Goal: Task Accomplishment & Management: Complete application form

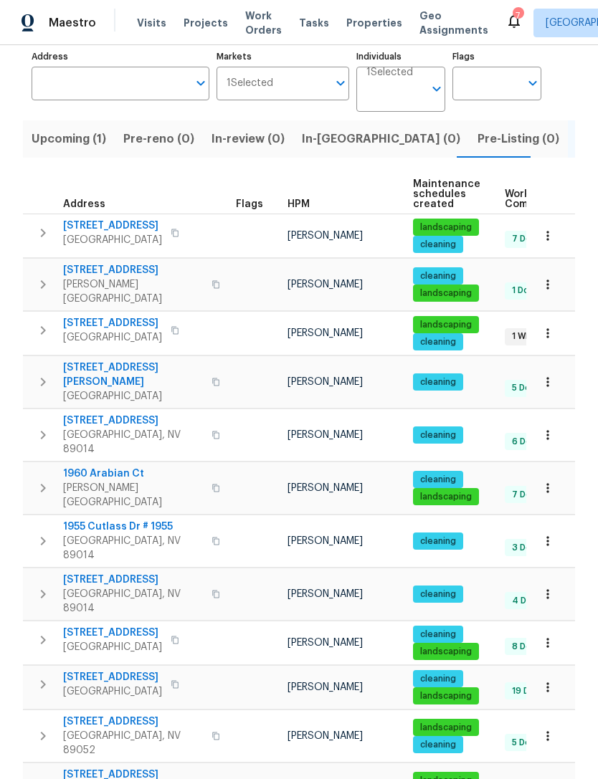
scroll to position [95, 0]
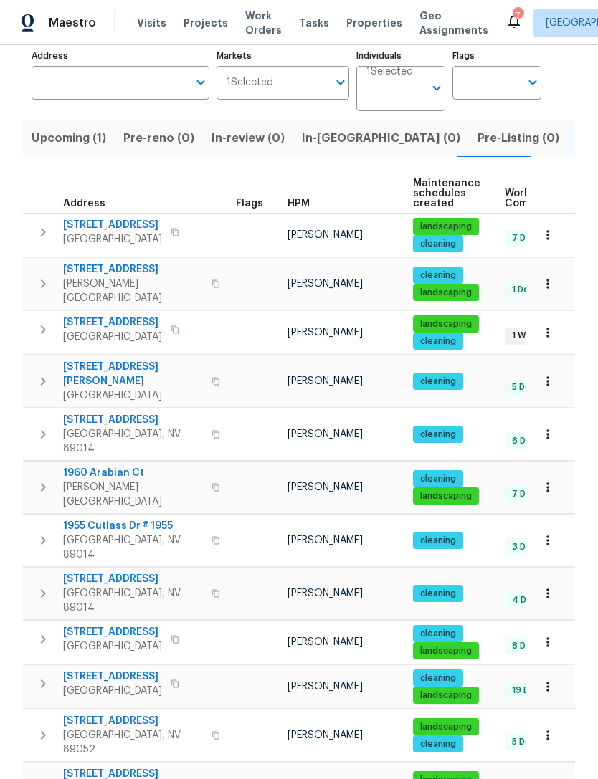
click at [134, 315] on span "9509 Swiss Stone Ct" at bounding box center [112, 322] width 99 height 14
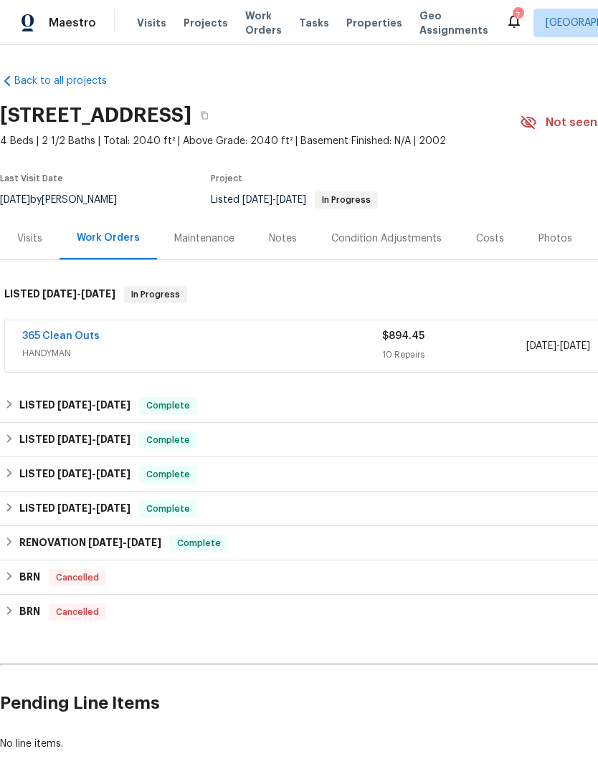
click at [56, 340] on link "365 Clean Outs" at bounding box center [60, 336] width 77 height 10
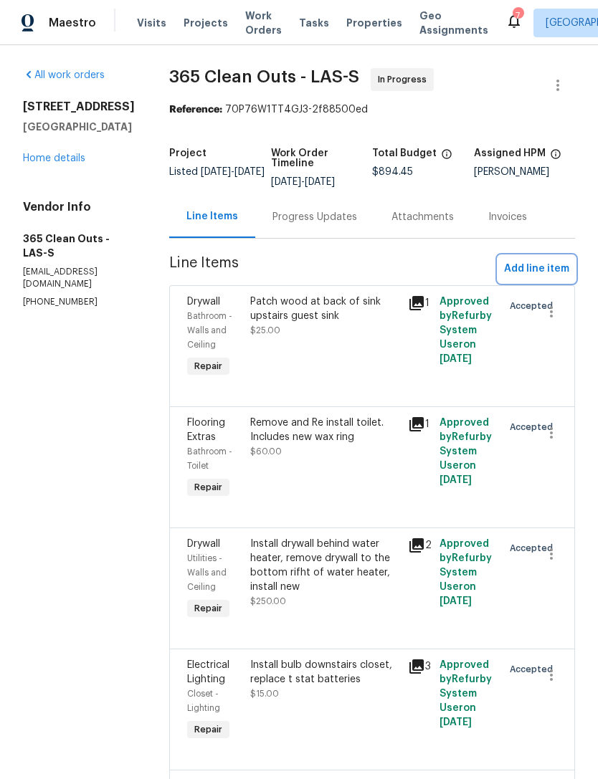
click at [539, 272] on span "Add line item" at bounding box center [536, 269] width 65 height 18
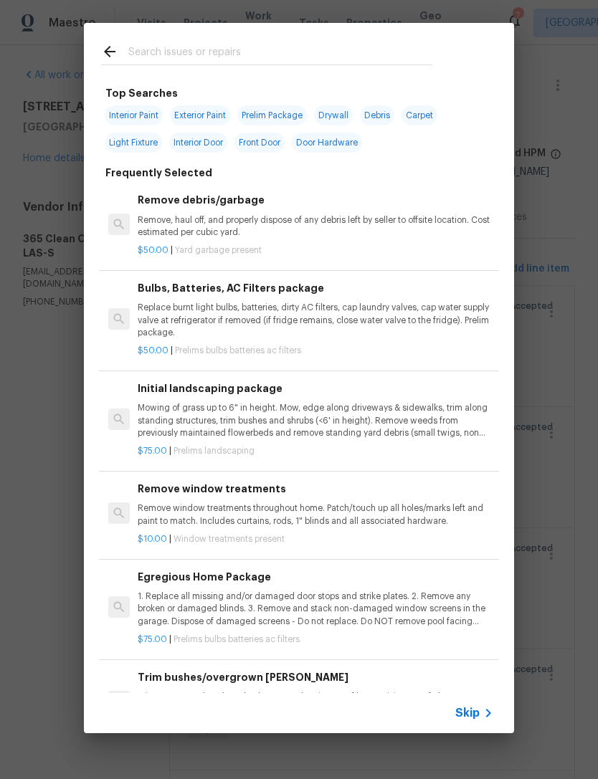
click at [218, 61] on input "text" at bounding box center [280, 53] width 304 height 21
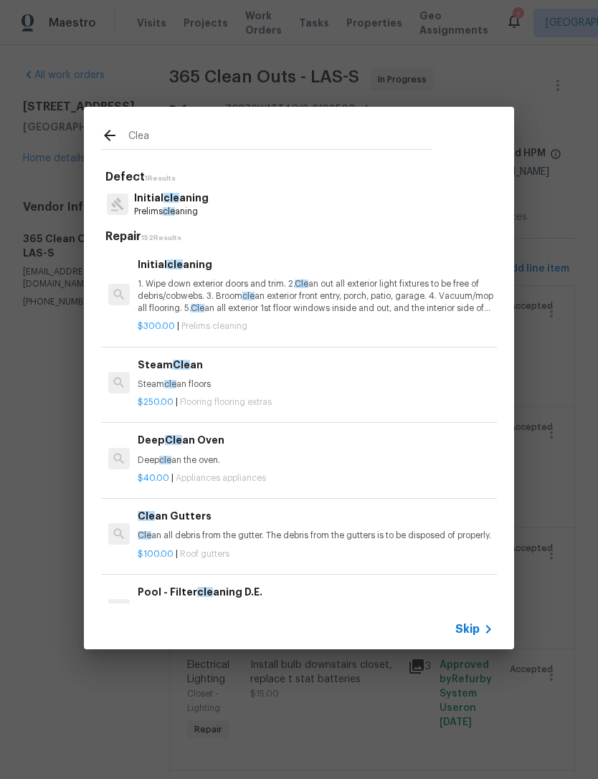
type input "Clean"
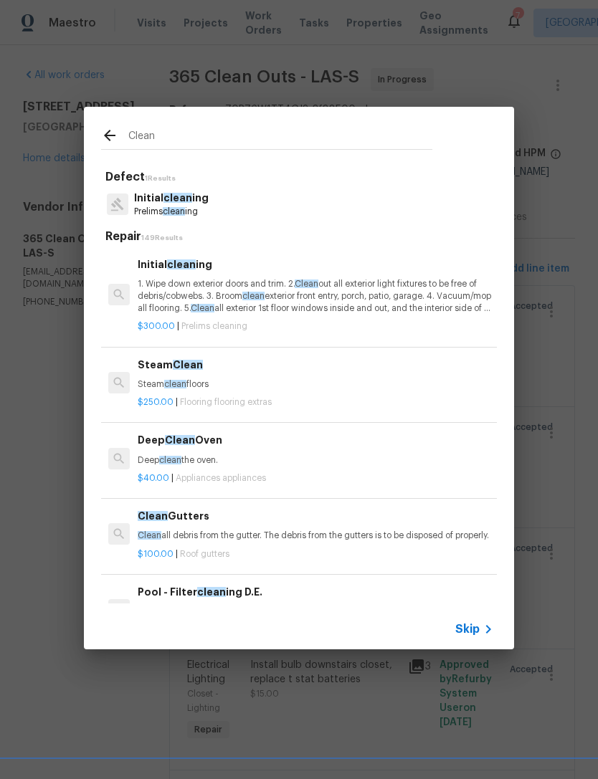
click at [202, 297] on p "1. Wipe down exterior doors and trim. 2. Clean out all exterior light fixtures …" at bounding box center [315, 296] width 355 height 37
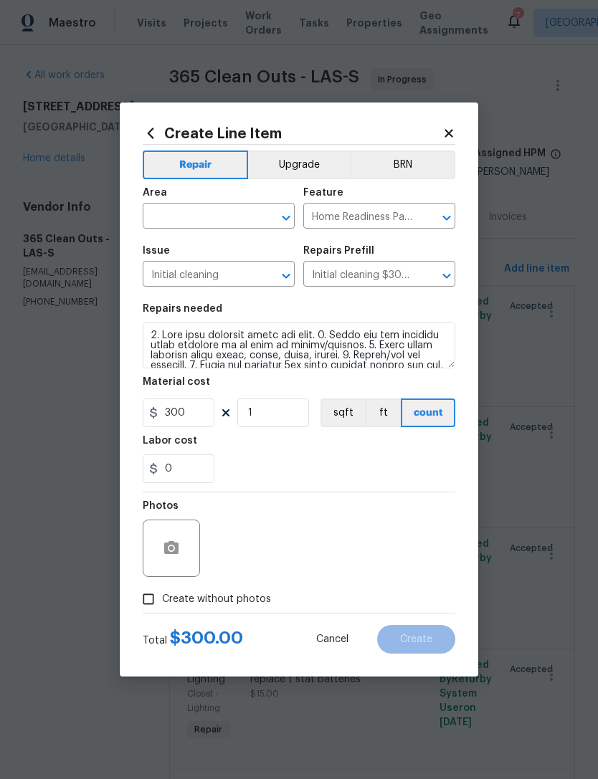
click at [196, 211] on input "text" at bounding box center [199, 217] width 112 height 22
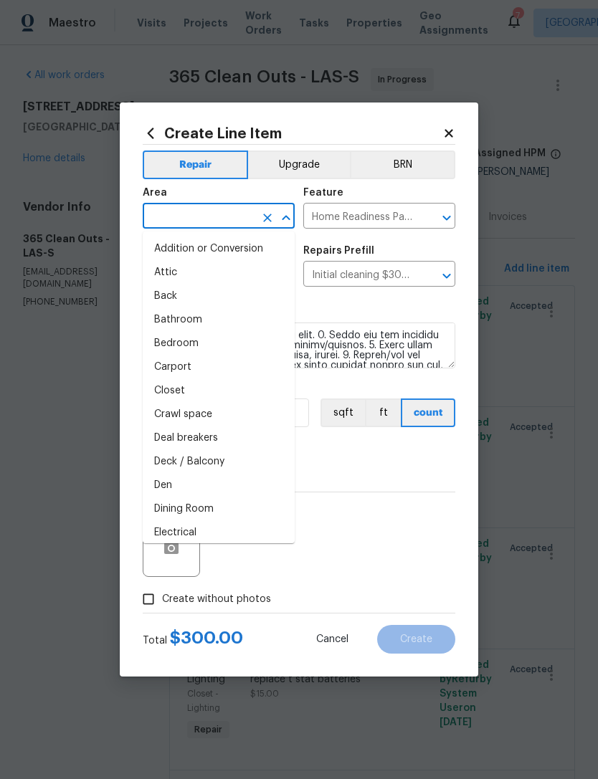
type input "n"
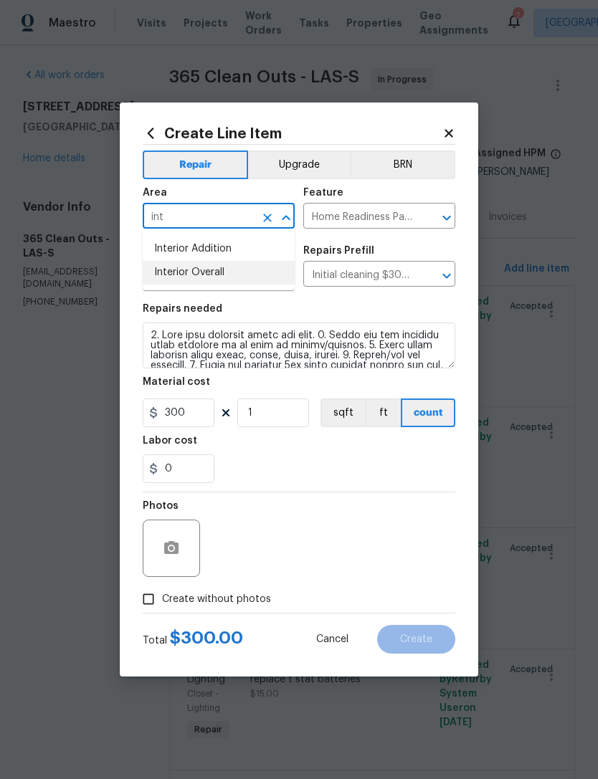
click at [188, 283] on li "Interior Overall" at bounding box center [219, 273] width 152 height 24
type input "Interior Overall"
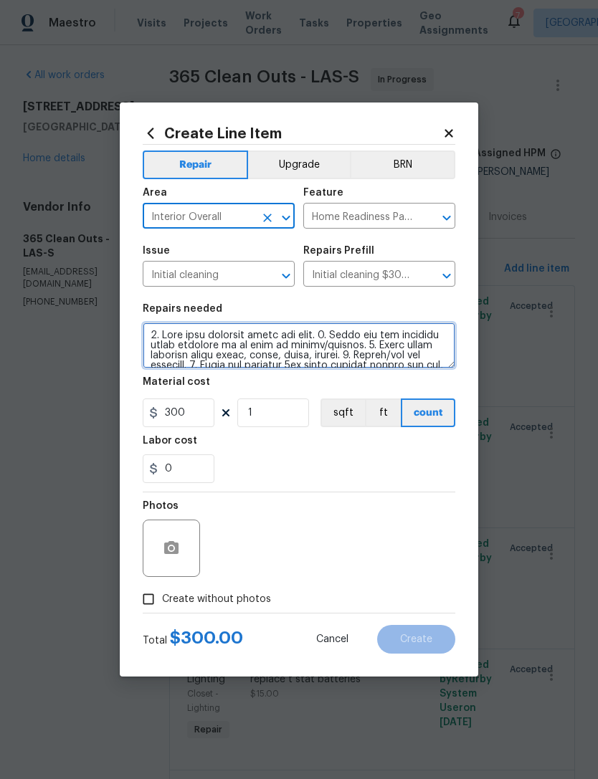
click at [298, 357] on textarea at bounding box center [299, 345] width 312 height 46
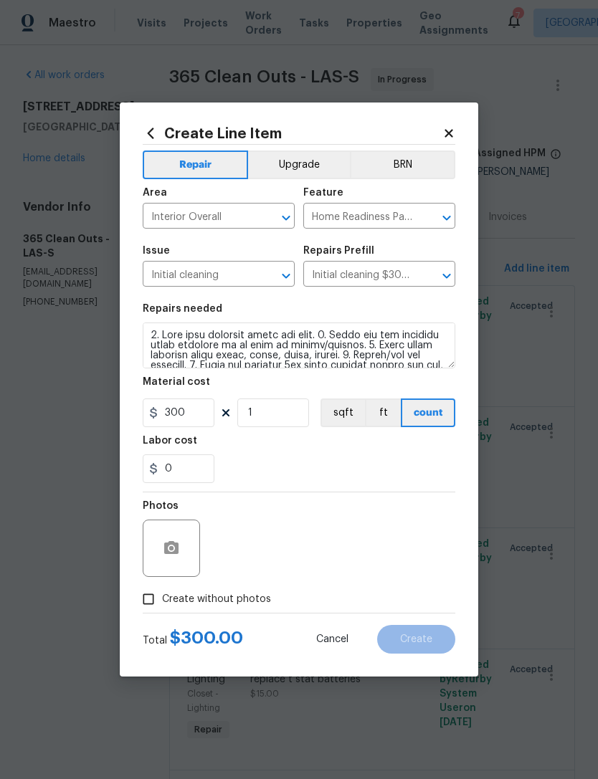
click at [343, 457] on div "0" at bounding box center [299, 468] width 312 height 29
click at [176, 541] on icon "button" at bounding box center [171, 548] width 17 height 17
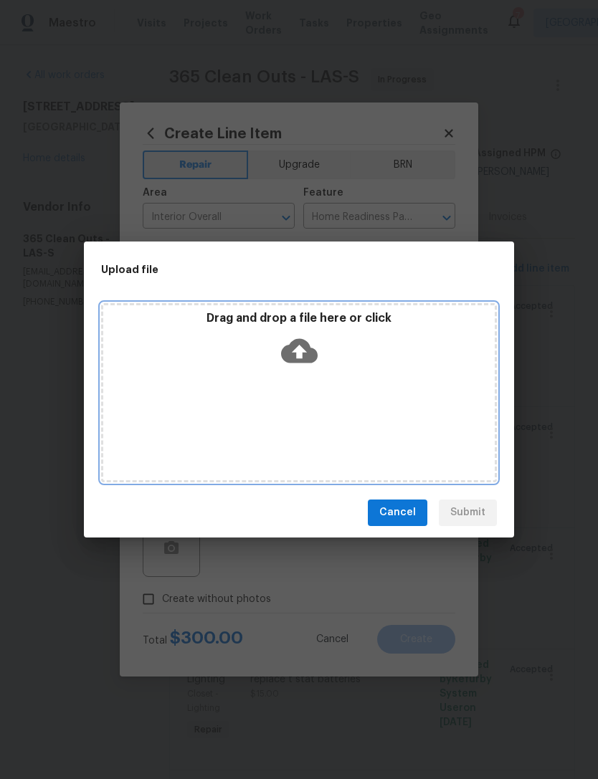
click at [305, 347] on icon at bounding box center [299, 350] width 37 height 24
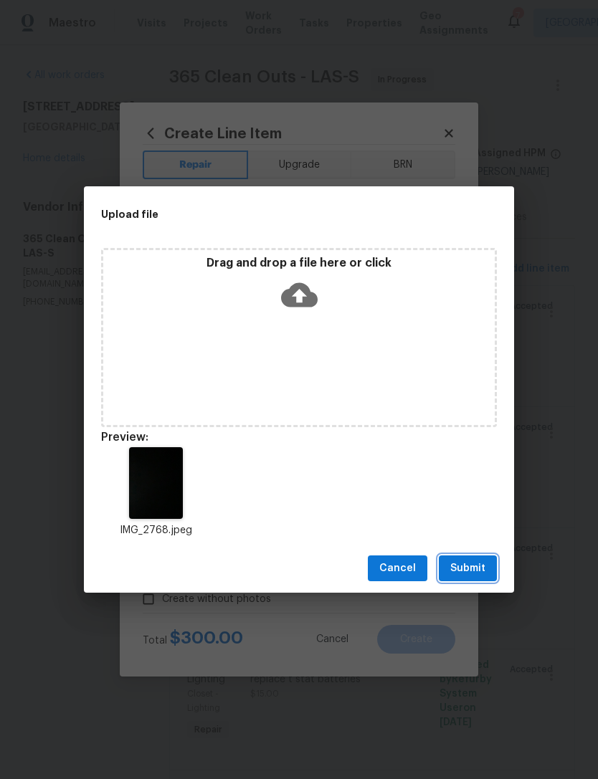
click at [464, 565] on span "Submit" at bounding box center [467, 569] width 35 height 18
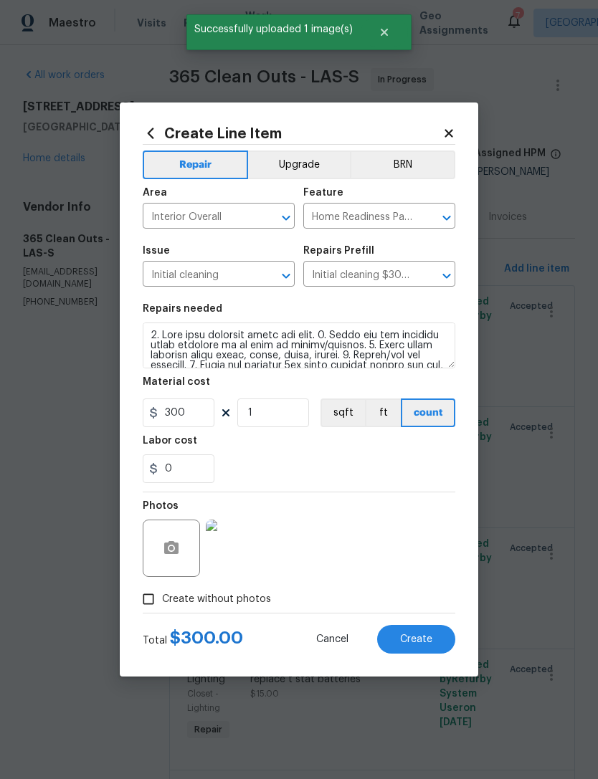
click at [416, 648] on button "Create" at bounding box center [416, 639] width 78 height 29
type input "0"
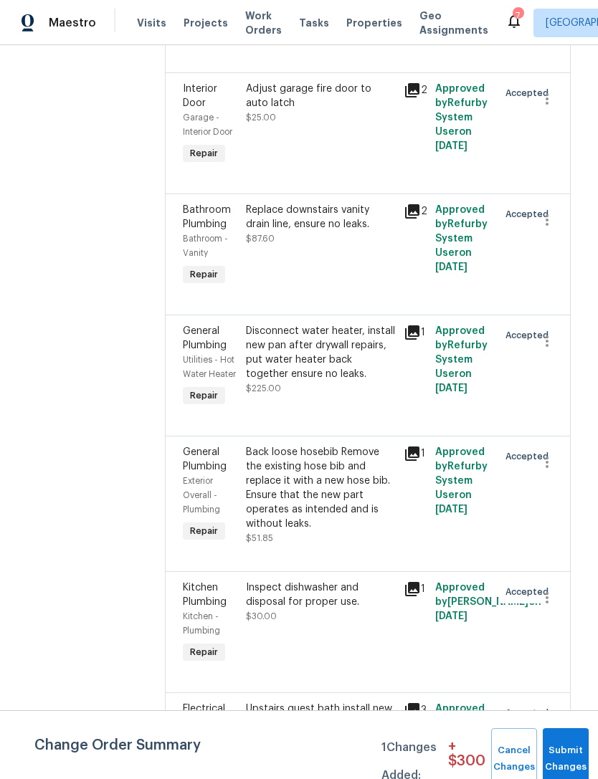
scroll to position [1888, 4]
click at [307, 325] on div "Disconnect water heater, install new pan after drywall repairs, put water heate…" at bounding box center [320, 353] width 149 height 57
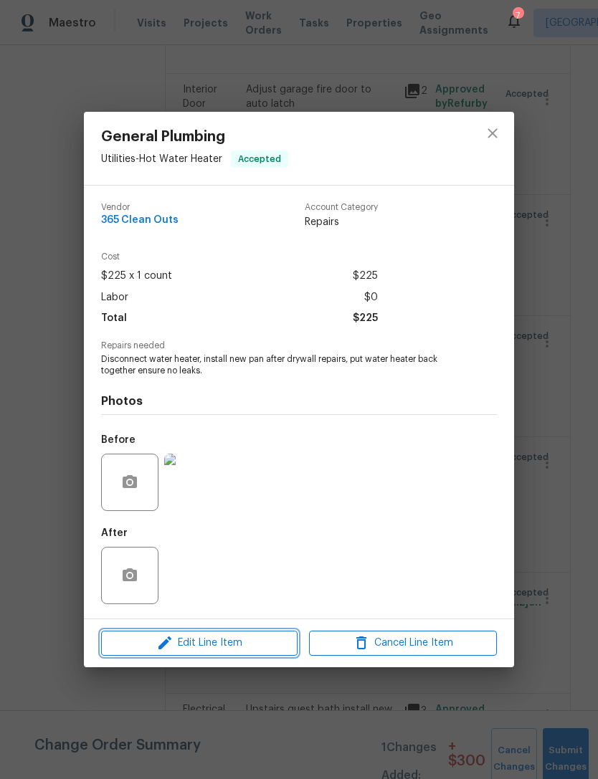
click at [255, 641] on span "Edit Line Item" at bounding box center [199, 643] width 188 height 18
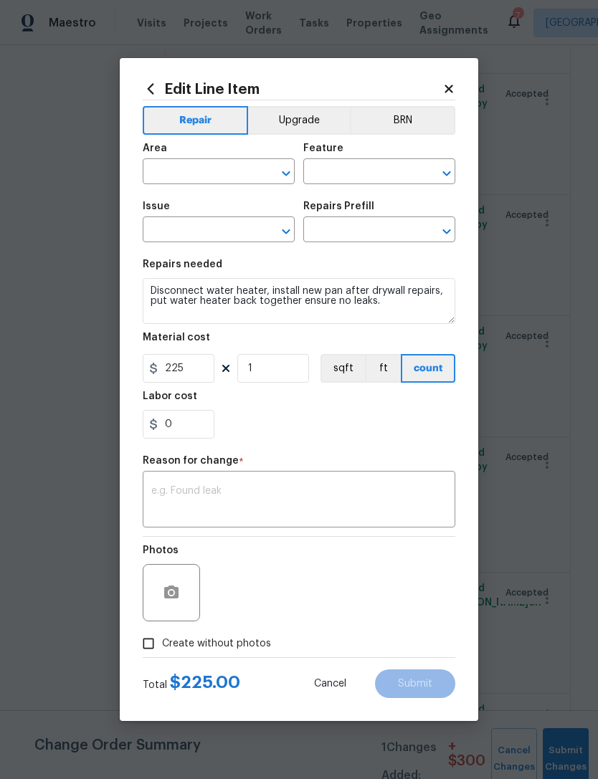
type input "Utilities"
type input "Hot Water Heater"
type input "General Plumbing"
type input "Water Heater New base $75.00"
click at [207, 498] on textarea at bounding box center [298, 501] width 295 height 30
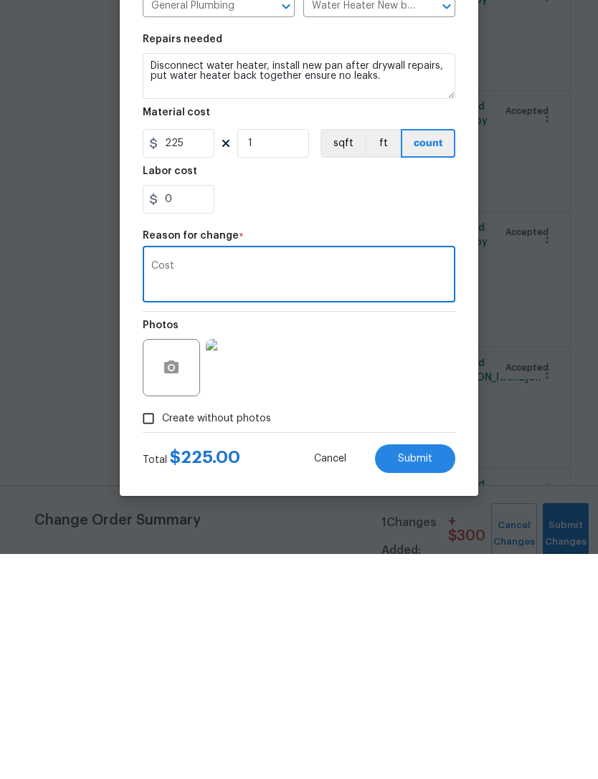
scroll to position [46, 0]
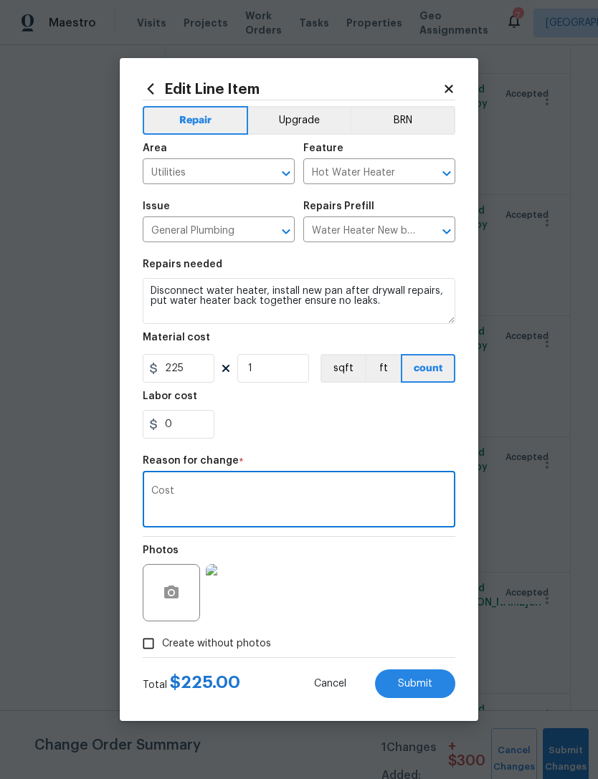
type textarea "Cost"
click at [426, 675] on button "Submit" at bounding box center [415, 683] width 80 height 29
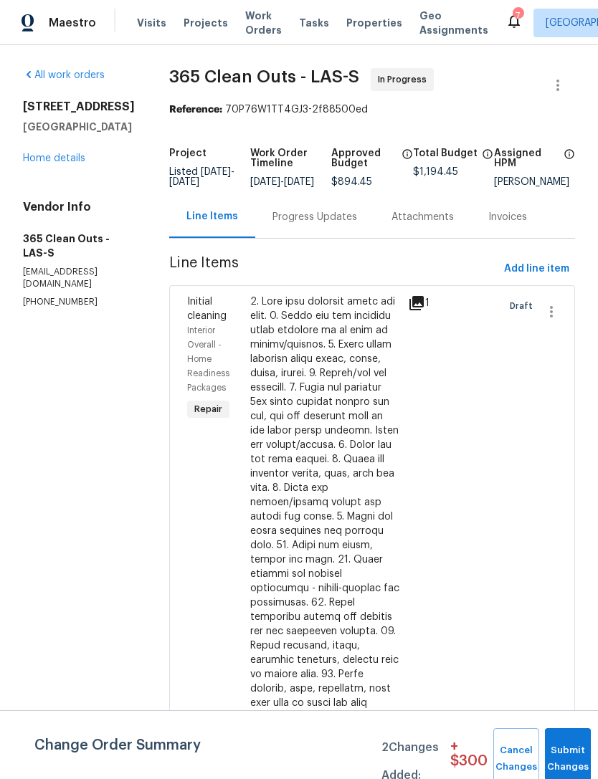
scroll to position [0, 0]
click at [550, 260] on span "Add line item" at bounding box center [536, 269] width 65 height 18
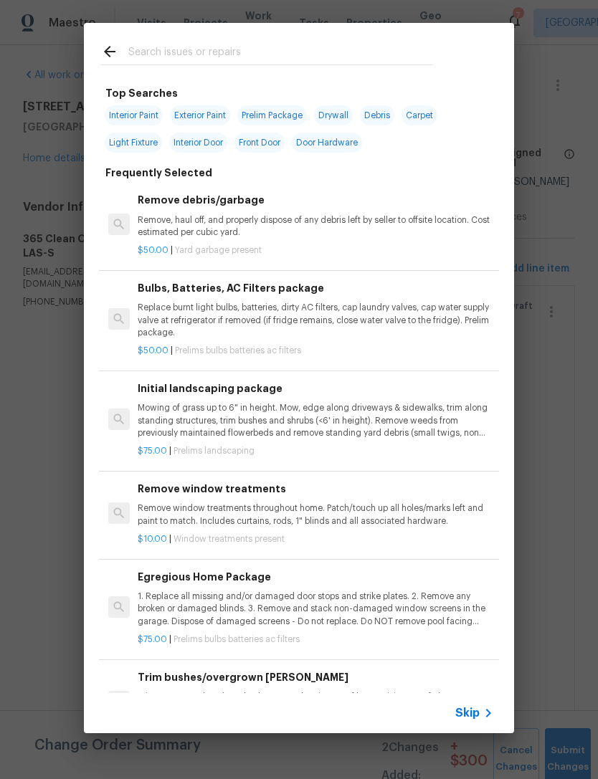
click at [267, 39] on div at bounding box center [266, 51] width 365 height 57
click at [235, 54] on input "text" at bounding box center [280, 53] width 304 height 21
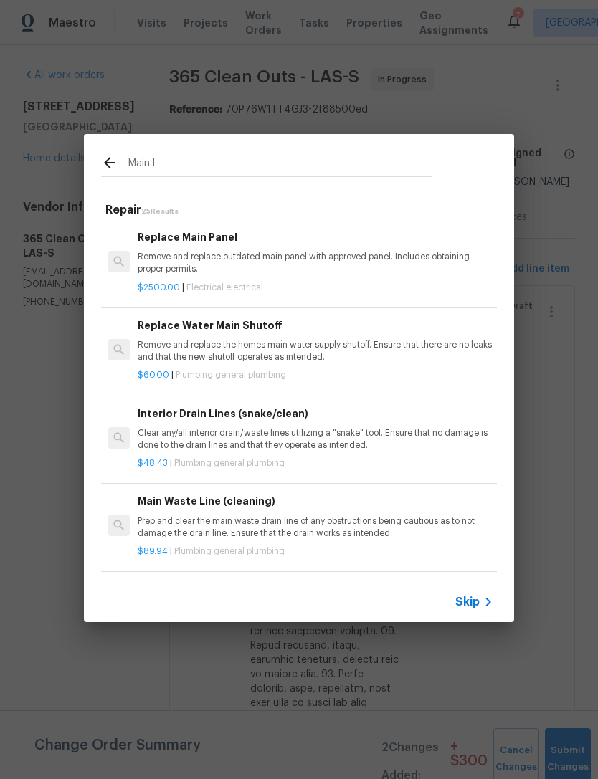
type input "Main"
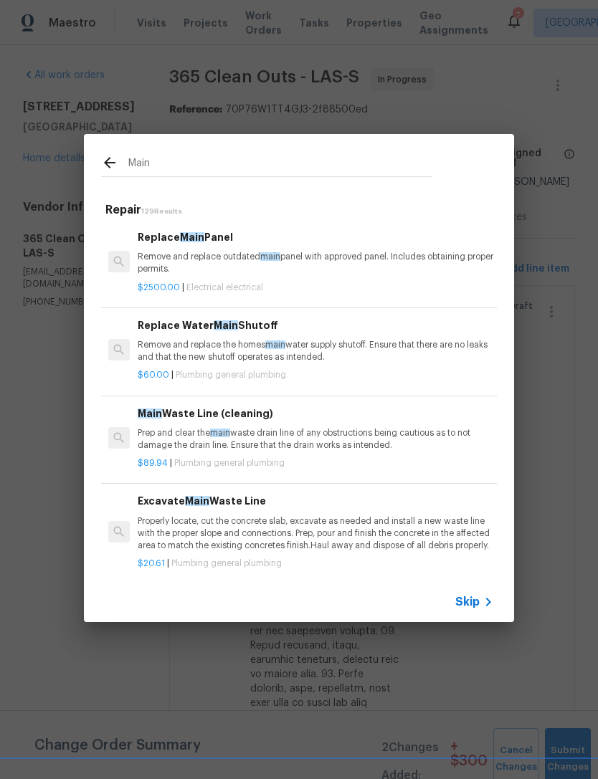
click at [241, 358] on p "Remove and replace the homes main water supply shutoff. Ensure that there are n…" at bounding box center [315, 351] width 355 height 24
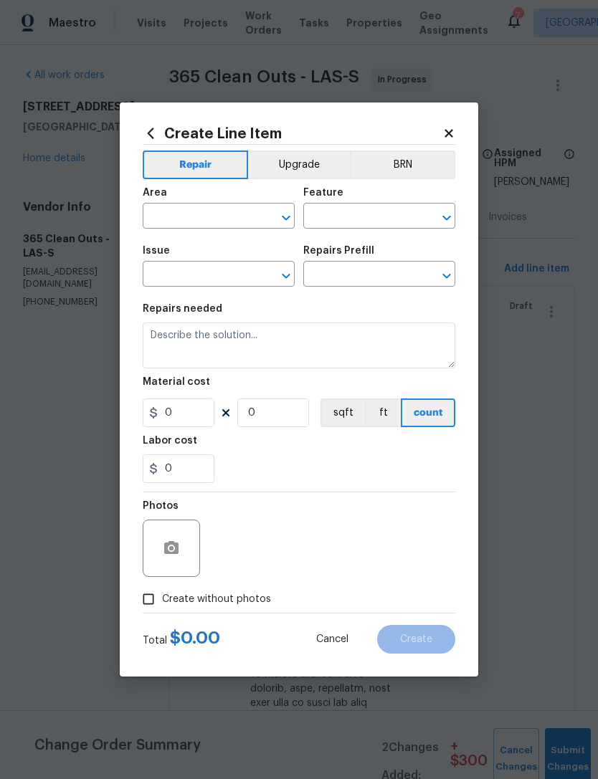
type input "Plumbing"
type input "General Plumbing"
type input "Replace Water Main Shutoff $60.00"
type textarea "Remove and replace the homes main water supply shutoff. Ensure that there are n…"
type input "60"
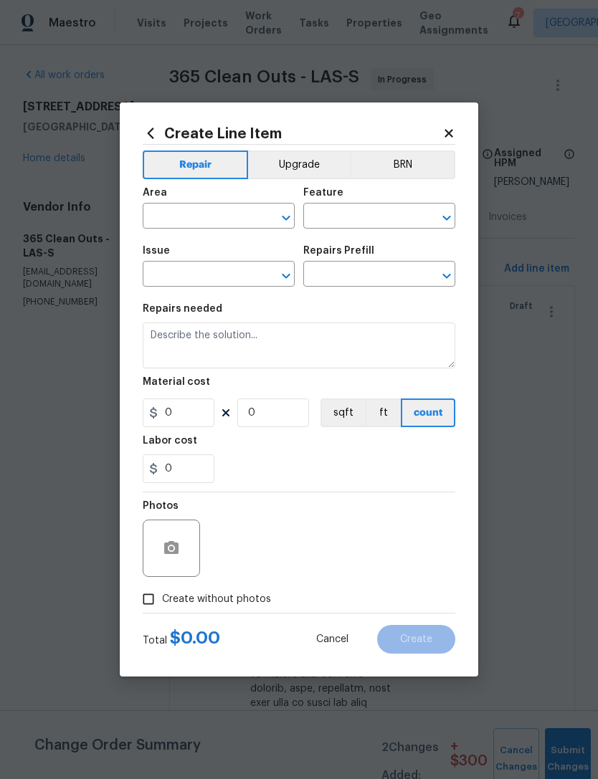
type input "1"
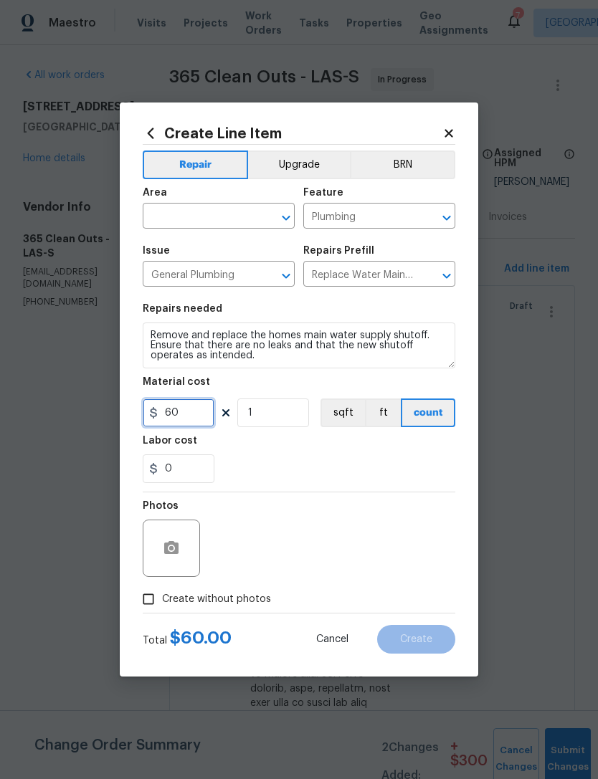
click at [186, 415] on input "60" at bounding box center [179, 412] width 72 height 29
type input "350"
click at [174, 189] on div "Area" at bounding box center [219, 197] width 152 height 19
click at [198, 206] on input "text" at bounding box center [199, 217] width 112 height 22
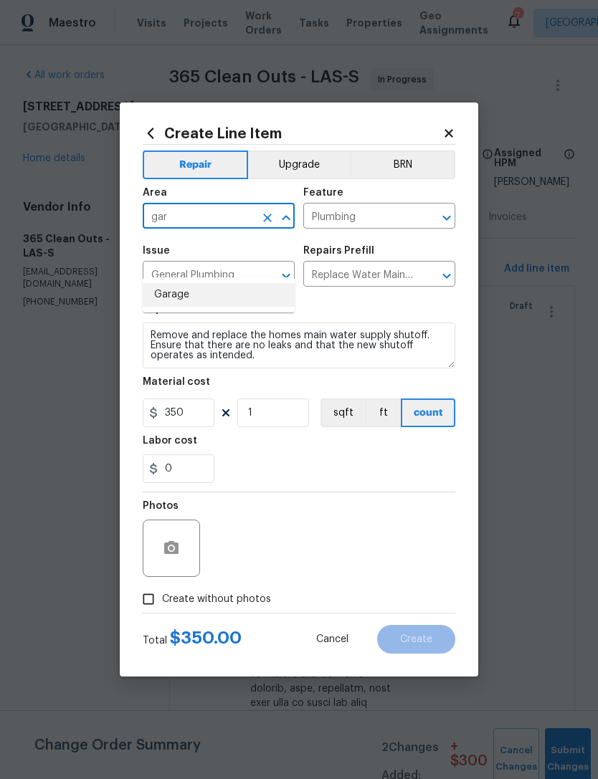
click at [192, 283] on li "Garage" at bounding box center [219, 295] width 152 height 24
type input "Garage"
click at [339, 453] on div "Labor cost" at bounding box center [299, 445] width 312 height 19
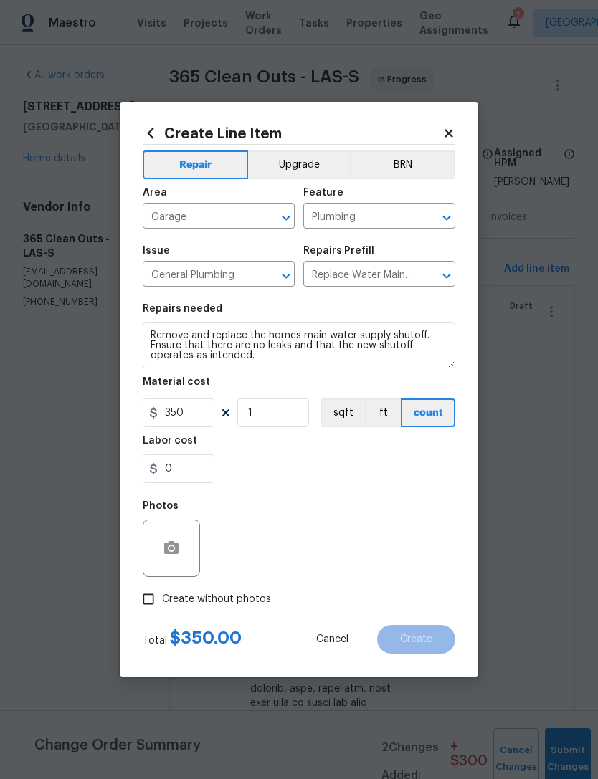
click at [199, 608] on label "Create without photos" at bounding box center [203, 598] width 136 height 27
click at [162, 608] on input "Create without photos" at bounding box center [148, 598] width 27 height 27
checkbox input "true"
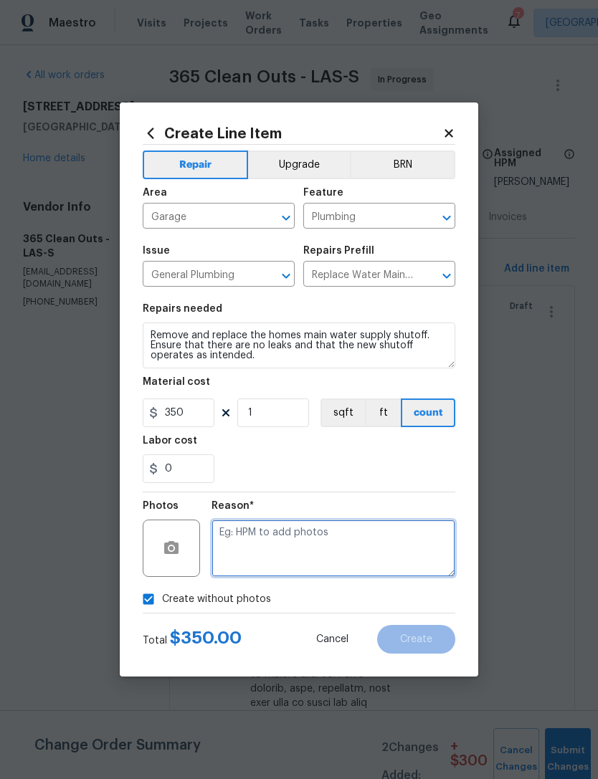
click at [288, 525] on textarea at bounding box center [333, 547] width 244 height 57
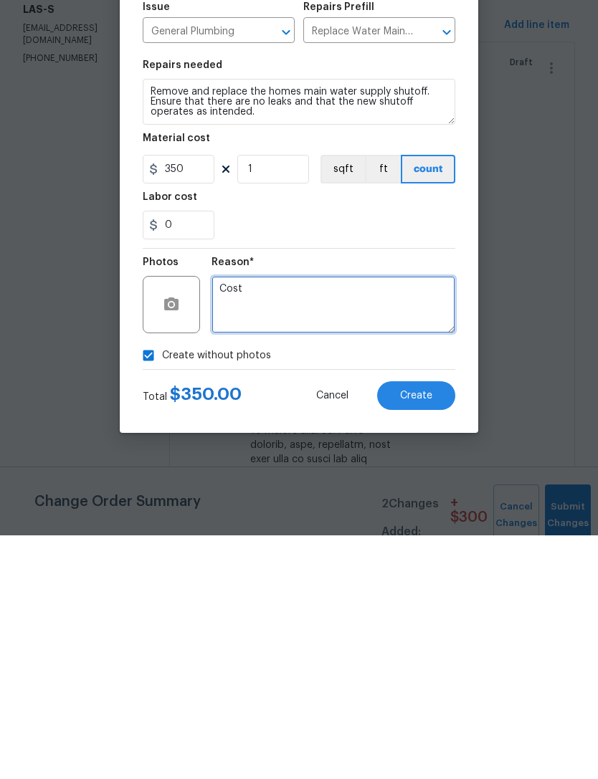
type textarea "Cost"
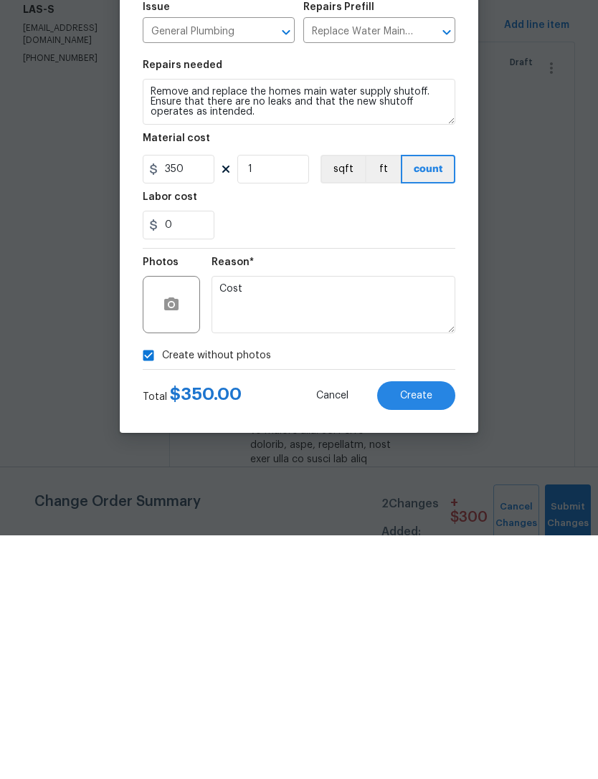
click at [415, 634] on span "Create" at bounding box center [416, 639] width 32 height 11
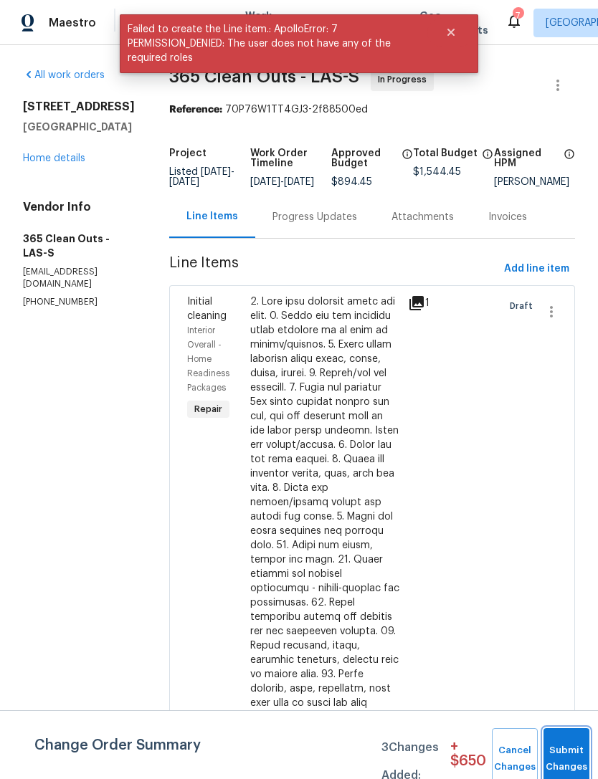
click at [561, 744] on button "Submit Changes" at bounding box center [566, 759] width 46 height 62
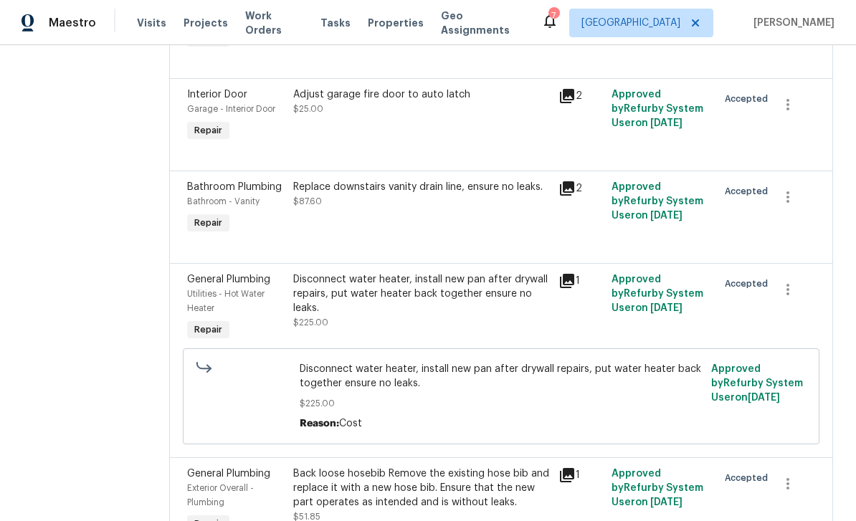
scroll to position [1121, 0]
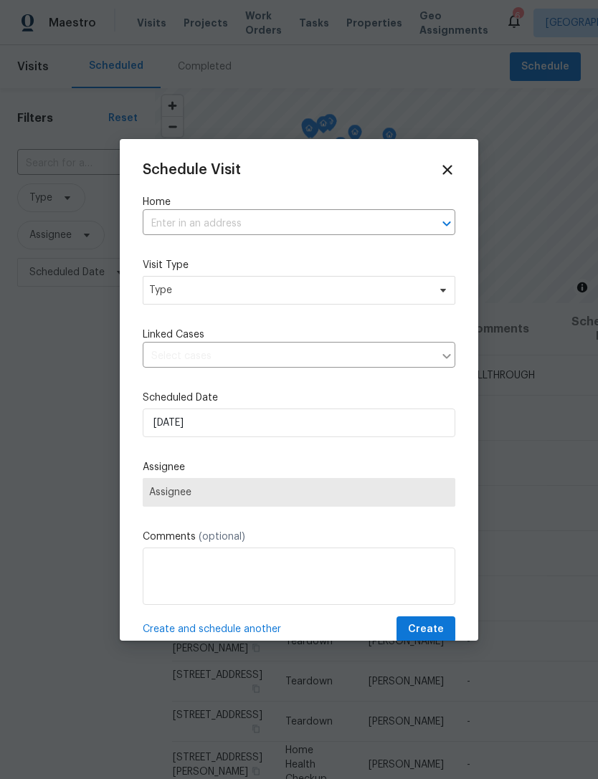
click at [258, 226] on input "text" at bounding box center [279, 224] width 272 height 22
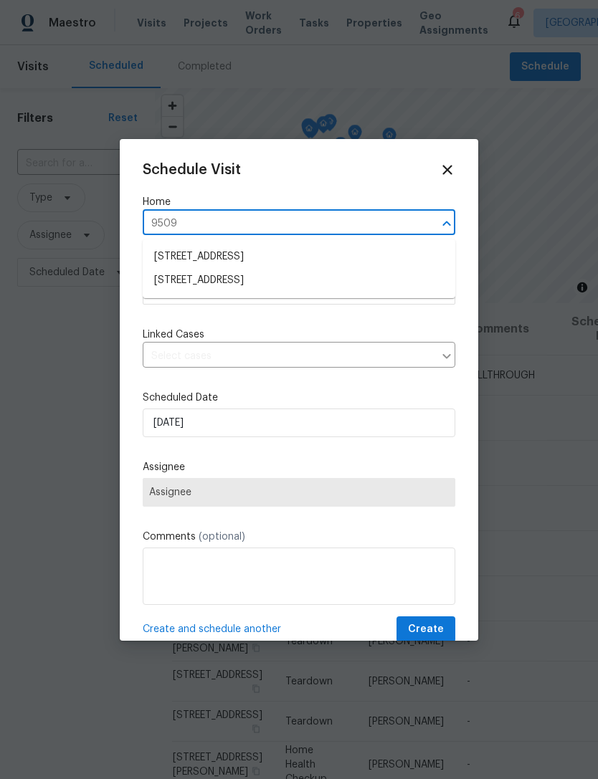
type input "9509"
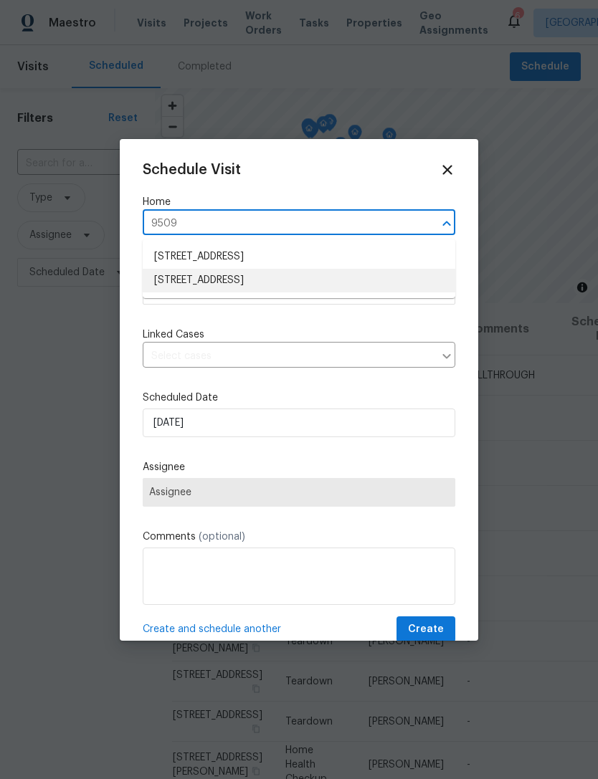
click at [191, 282] on li "[STREET_ADDRESS]" at bounding box center [299, 281] width 312 height 24
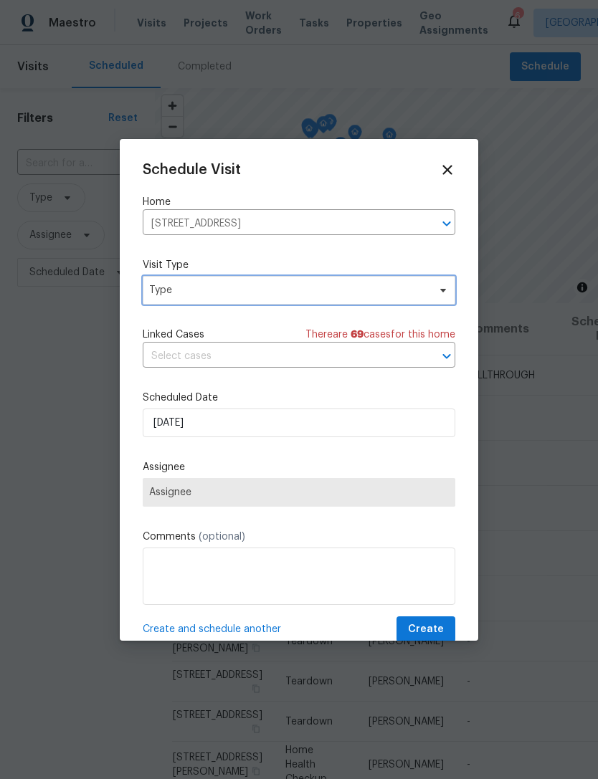
click at [233, 293] on span "Type" at bounding box center [288, 290] width 279 height 14
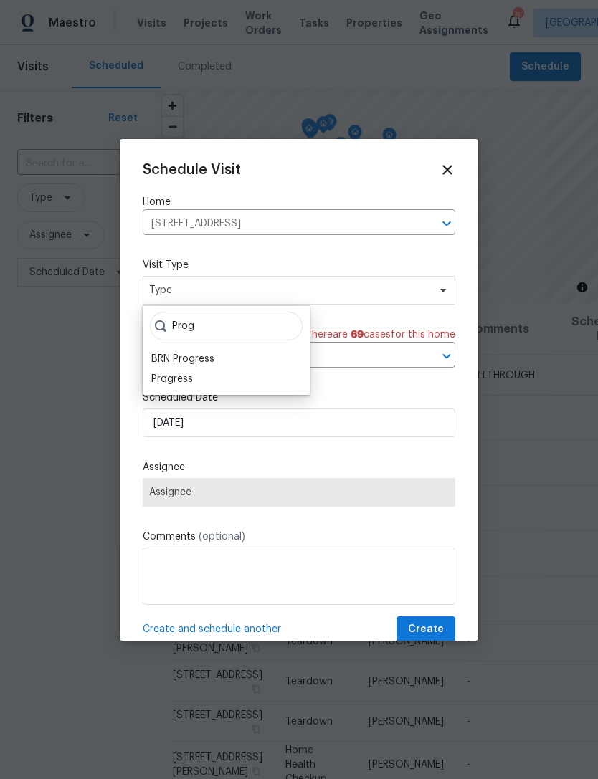
type input "Prog"
click at [172, 381] on div "Progress" at bounding box center [172, 379] width 42 height 14
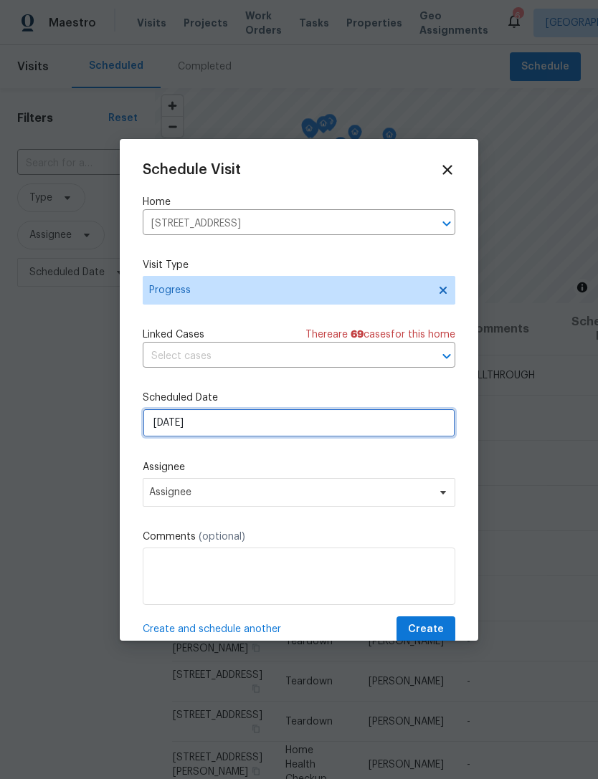
click at [241, 424] on input "8/12/2025" at bounding box center [299, 422] width 312 height 29
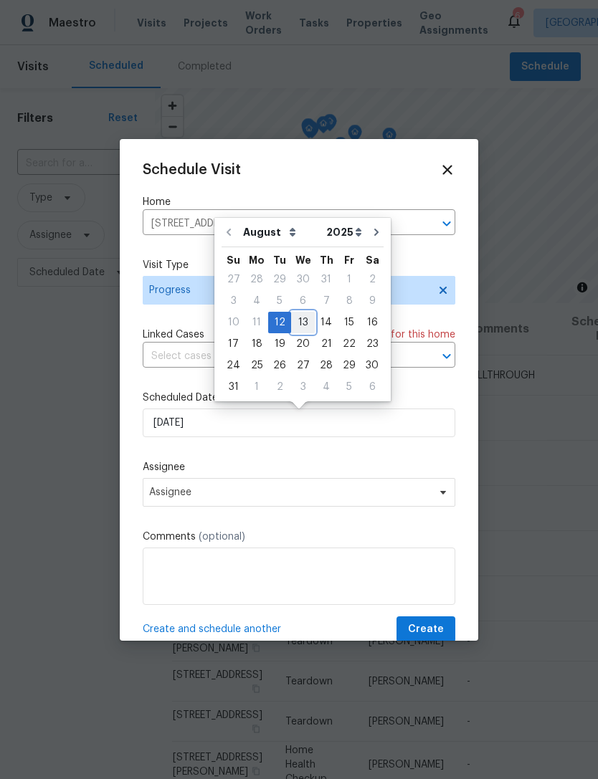
click at [302, 327] on div "13" at bounding box center [303, 322] width 24 height 20
type input "8/13/2025"
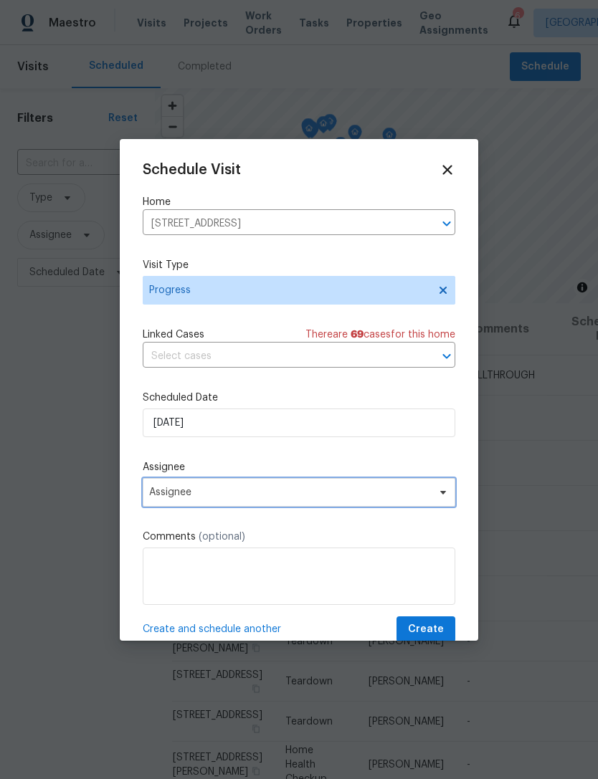
click at [233, 497] on span "Assignee" at bounding box center [289, 492] width 281 height 11
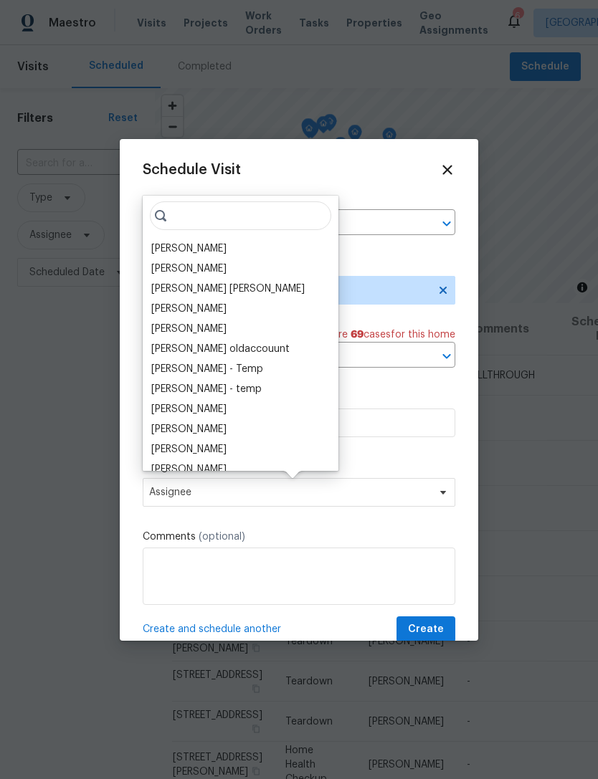
click at [181, 253] on div "[PERSON_NAME]" at bounding box center [188, 248] width 75 height 14
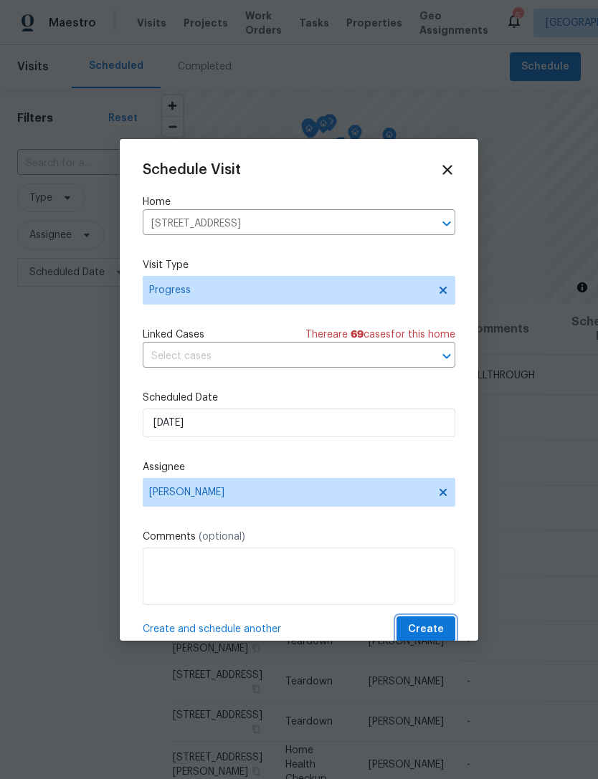
click at [426, 630] on span "Create" at bounding box center [426, 630] width 36 height 18
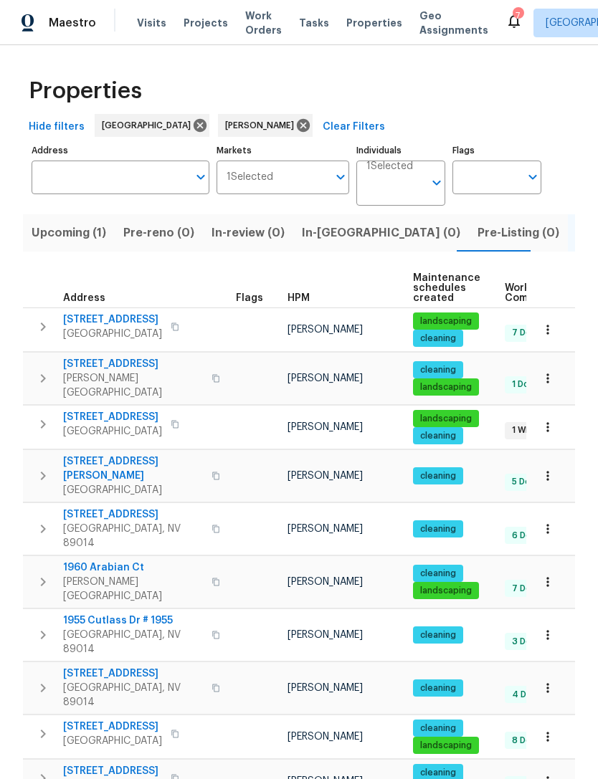
click at [340, 239] on span "In-[GEOGRAPHIC_DATA] (0)" at bounding box center [381, 233] width 158 height 20
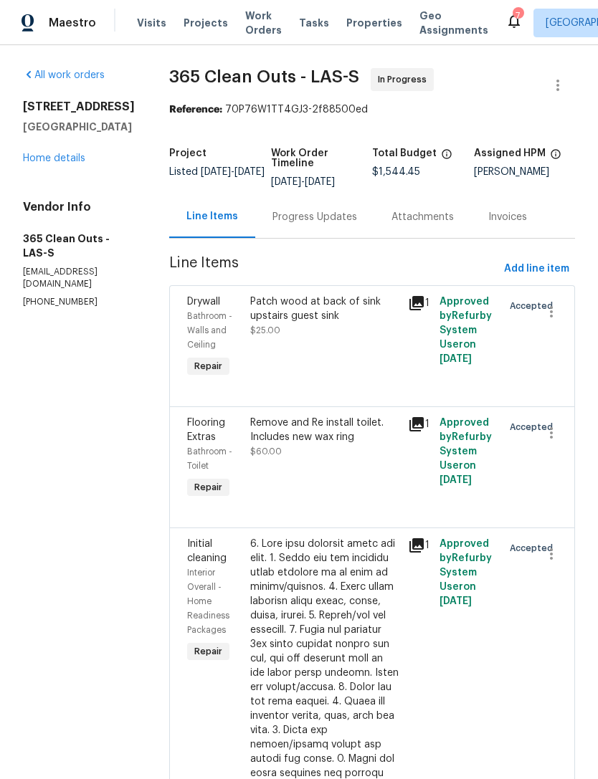
click at [64, 163] on link "Home details" at bounding box center [54, 158] width 62 height 10
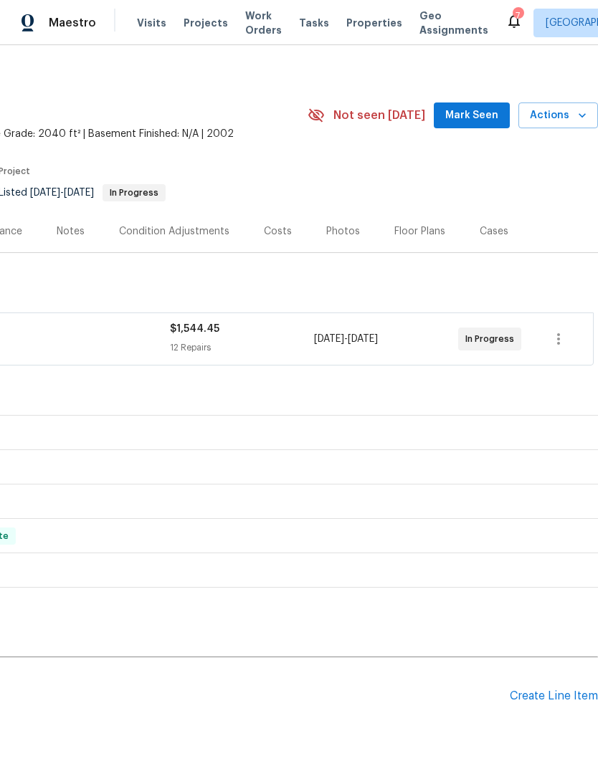
scroll to position [6, 212]
click at [482, 117] on span "Mark Seen" at bounding box center [471, 116] width 53 height 18
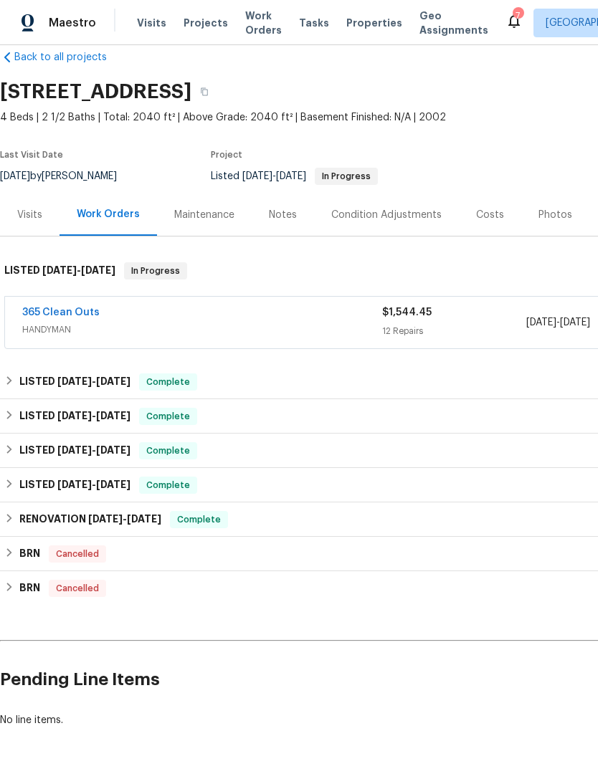
scroll to position [23, 0]
click at [56, 310] on link "365 Clean Outs" at bounding box center [60, 313] width 77 height 10
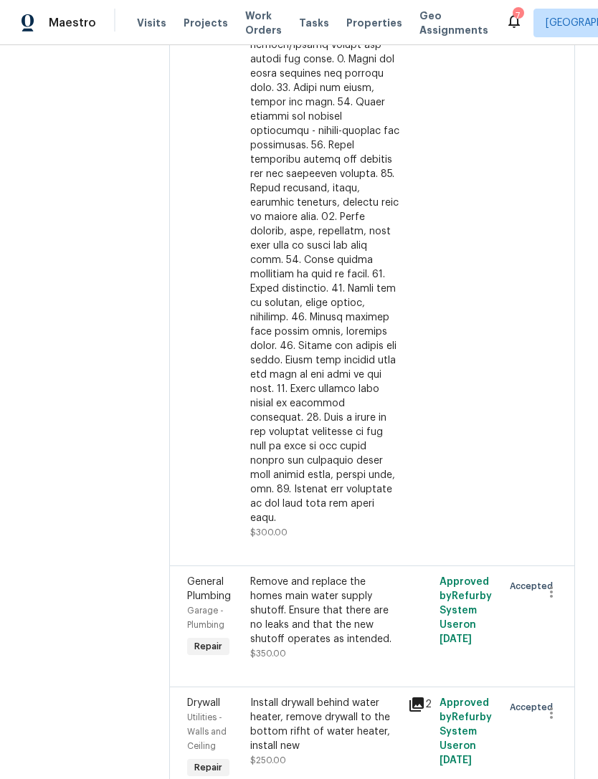
scroll to position [700, 0]
